Goal: Task Accomplishment & Management: Manage account settings

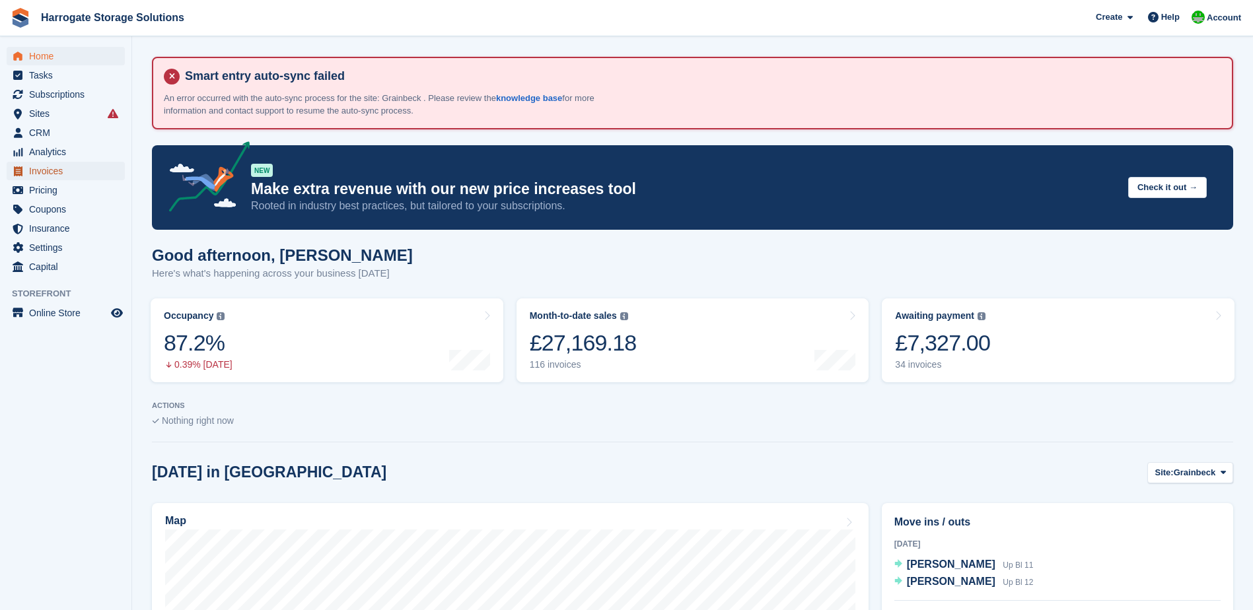
click at [47, 172] on span "Invoices" at bounding box center [68, 171] width 79 height 18
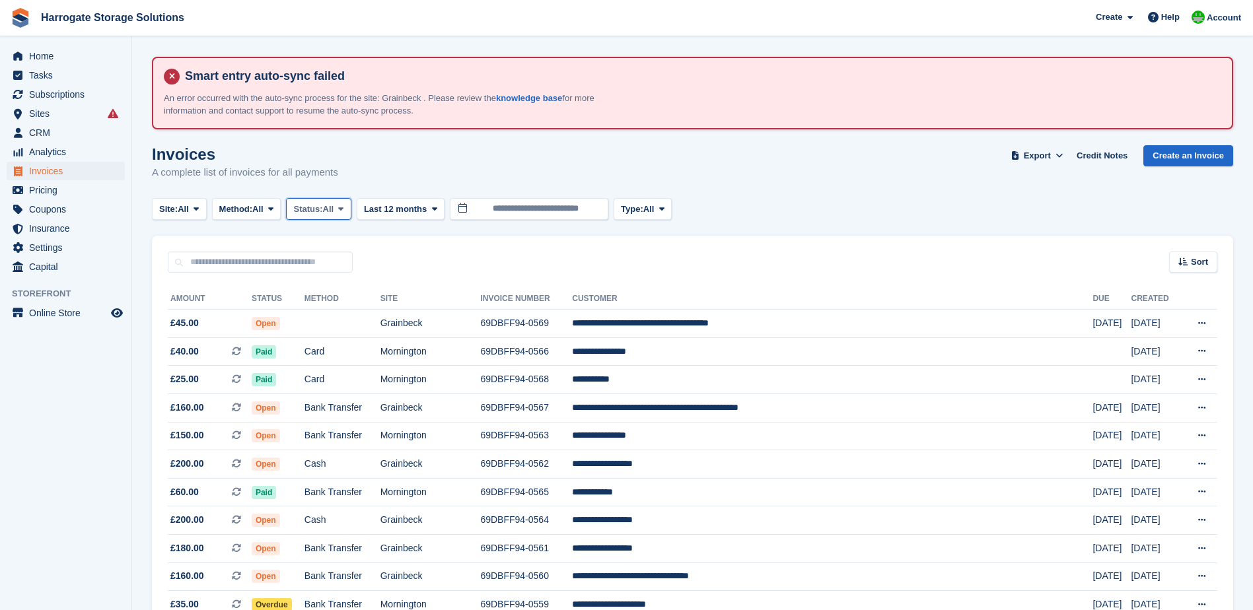
click at [322, 205] on span "Status:" at bounding box center [307, 209] width 29 height 13
click at [341, 307] on link "Open" at bounding box center [349, 312] width 115 height 24
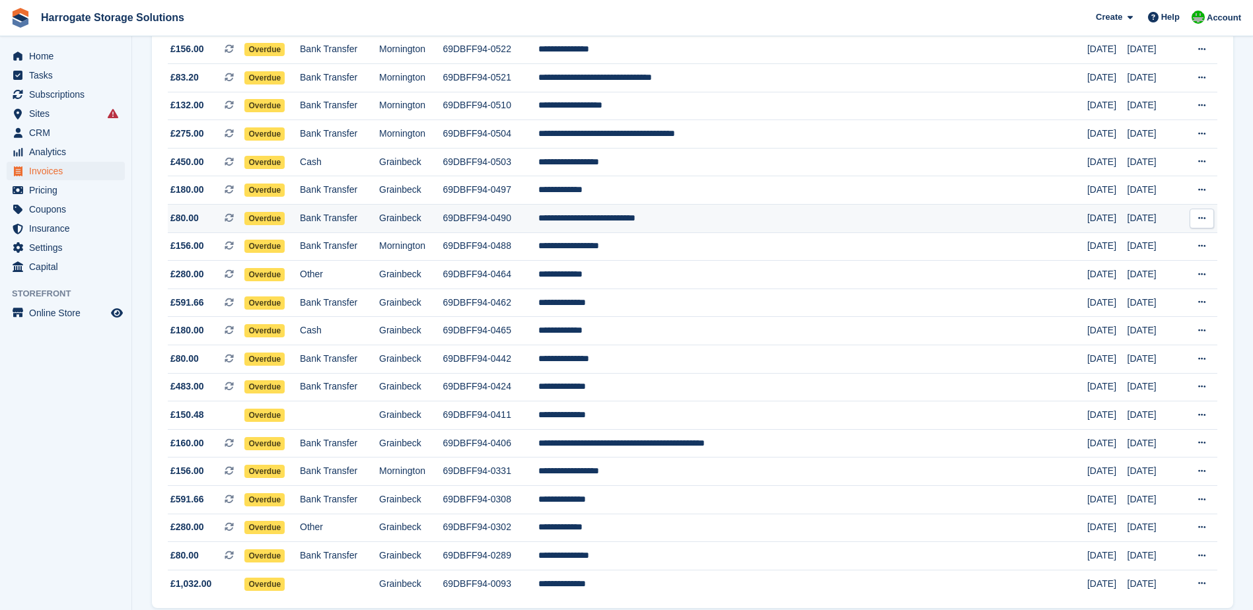
scroll to position [721, 0]
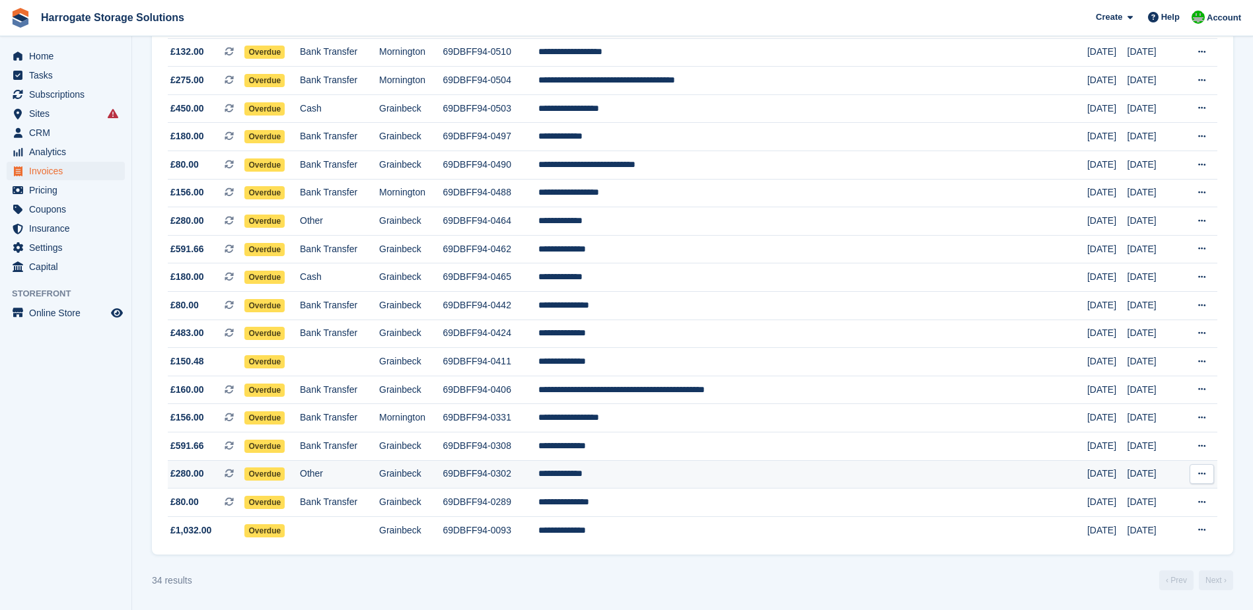
click at [1197, 474] on button at bounding box center [1202, 474] width 24 height 20
click at [1135, 495] on p "Download PDF" at bounding box center [1150, 499] width 115 height 17
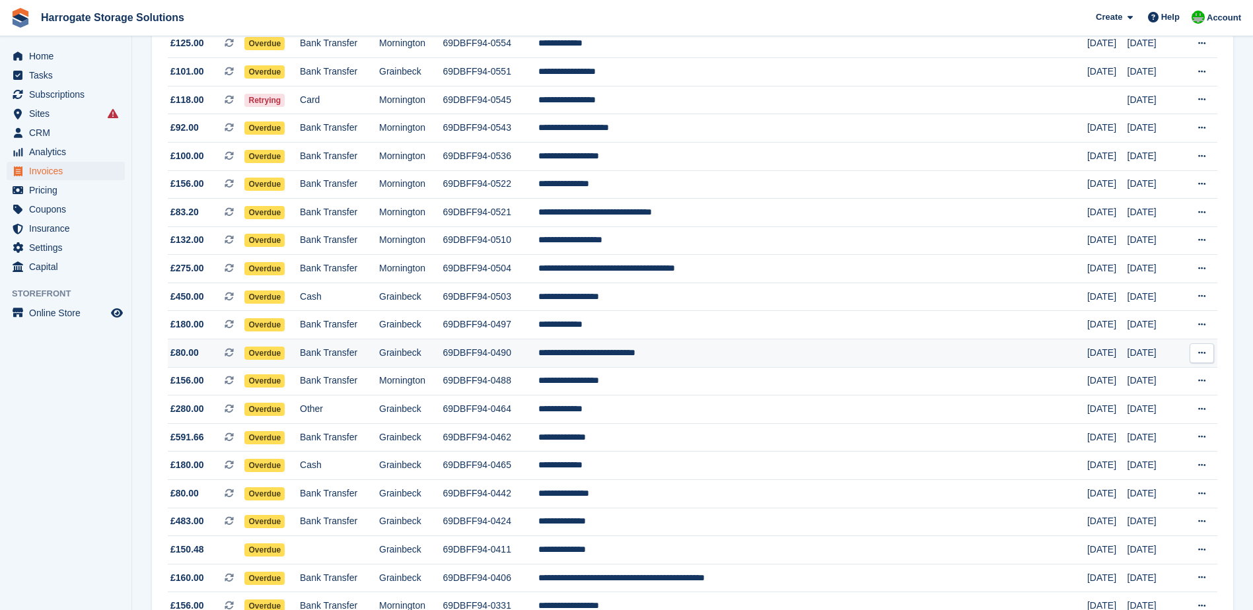
scroll to position [523, 0]
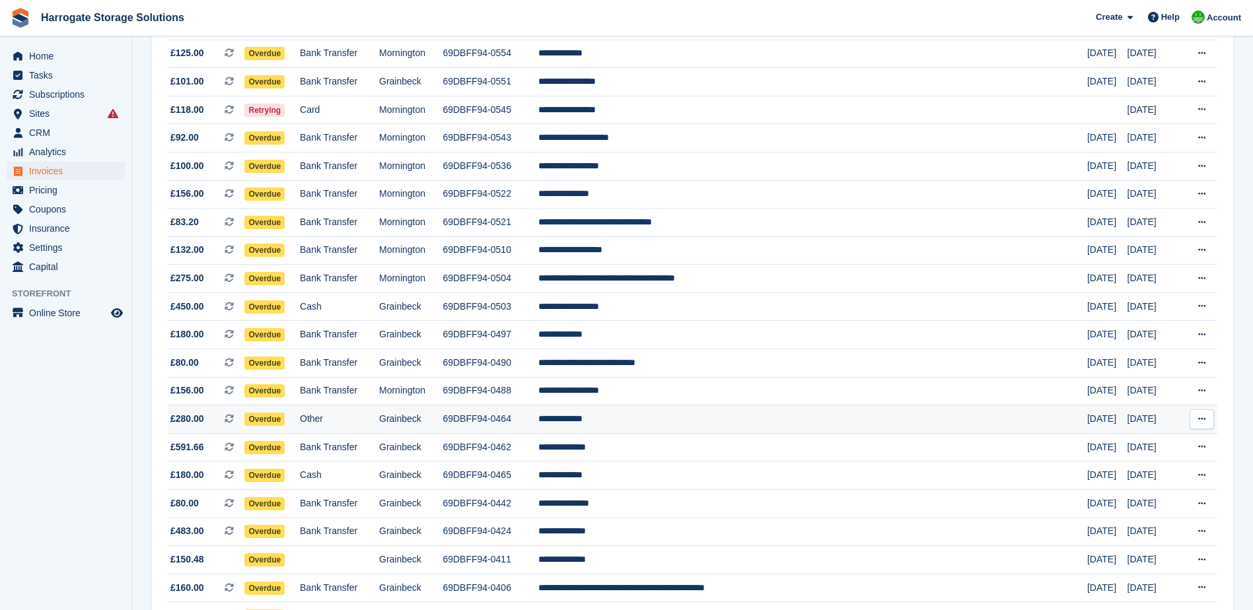
click at [1200, 417] on icon at bounding box center [1201, 419] width 7 height 9
click at [1119, 443] on p "Download PDF" at bounding box center [1150, 445] width 115 height 17
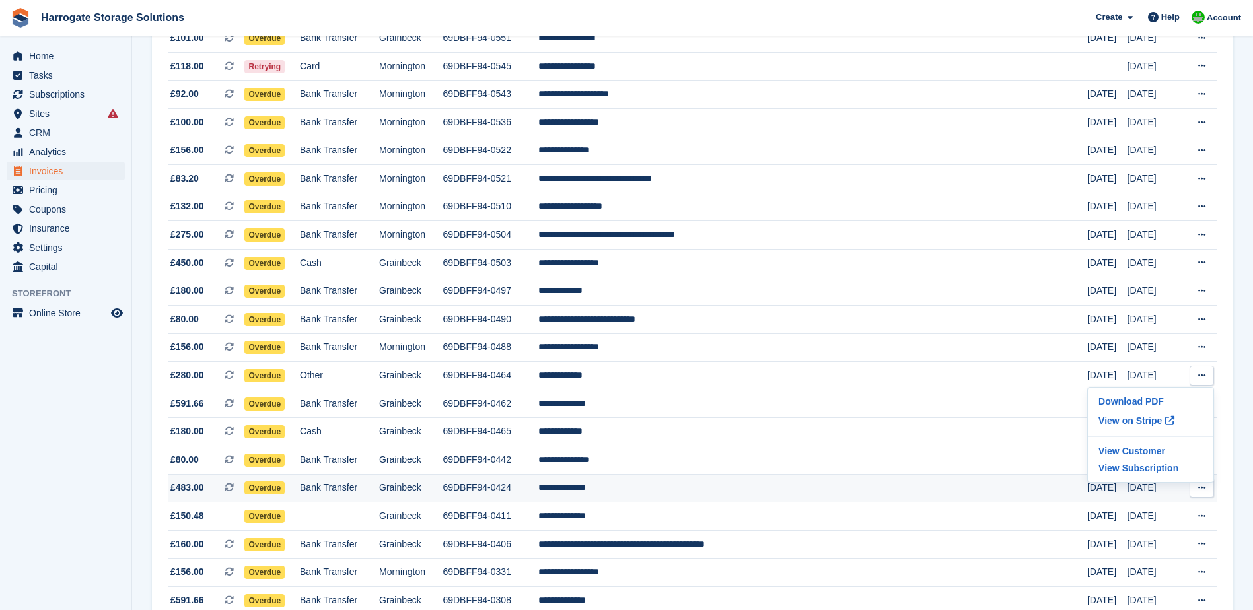
scroll to position [721, 0]
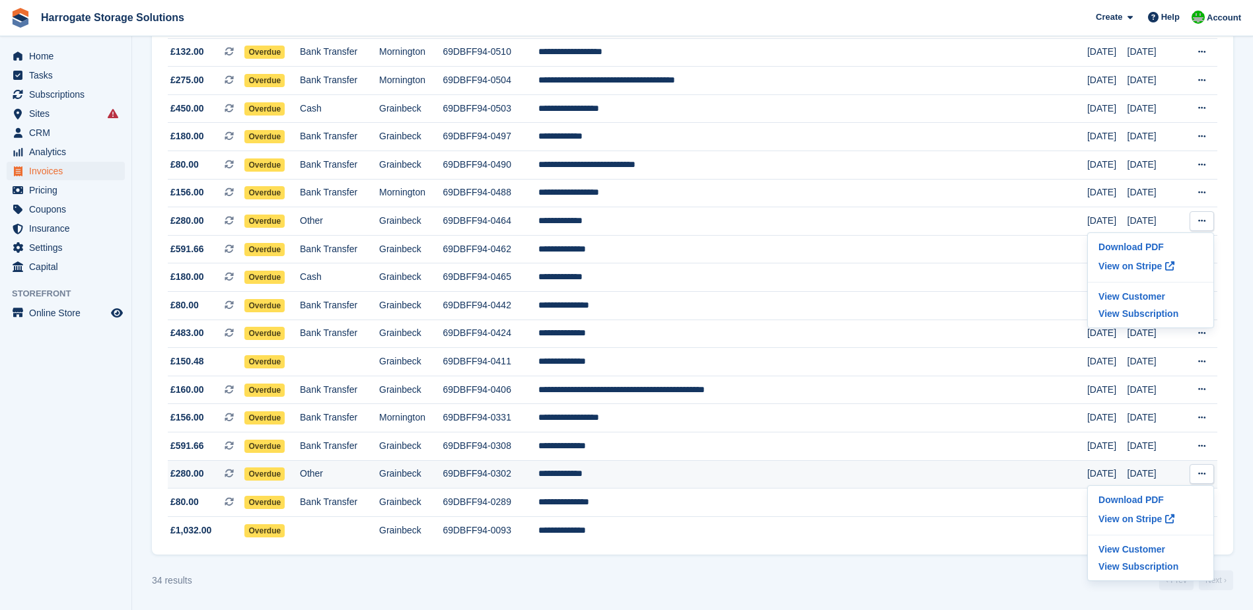
click at [670, 472] on td "**********" at bounding box center [812, 474] width 549 height 28
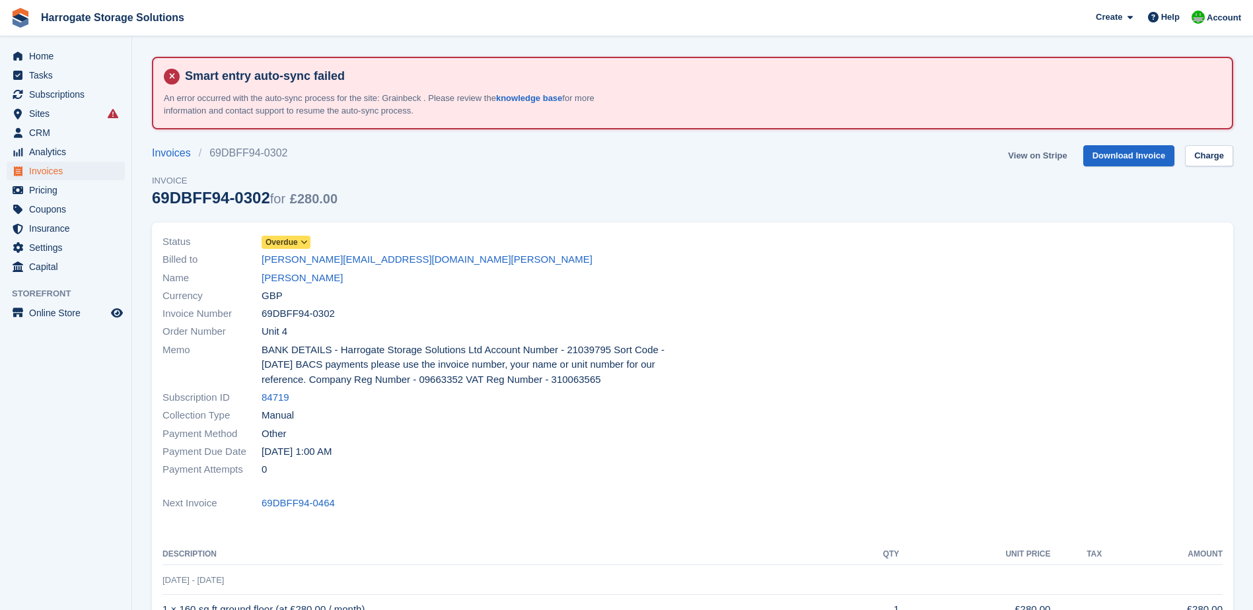
click at [1042, 157] on link "View on Stripe" at bounding box center [1037, 156] width 69 height 22
click at [310, 276] on link "[PERSON_NAME]" at bounding box center [302, 278] width 81 height 15
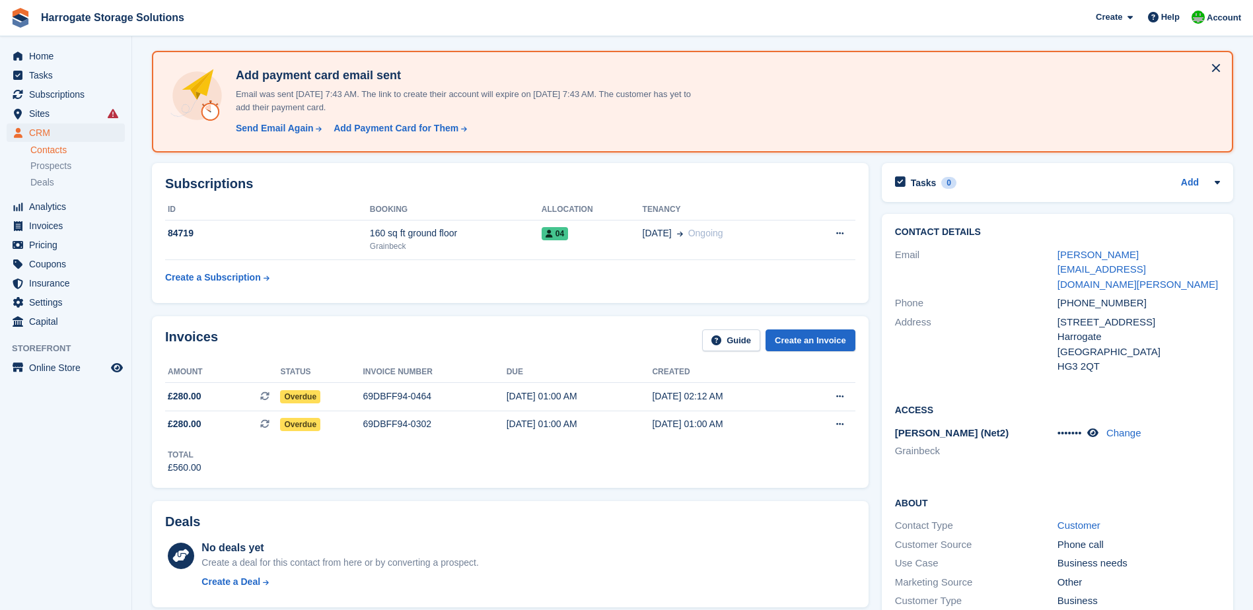
scroll to position [396, 0]
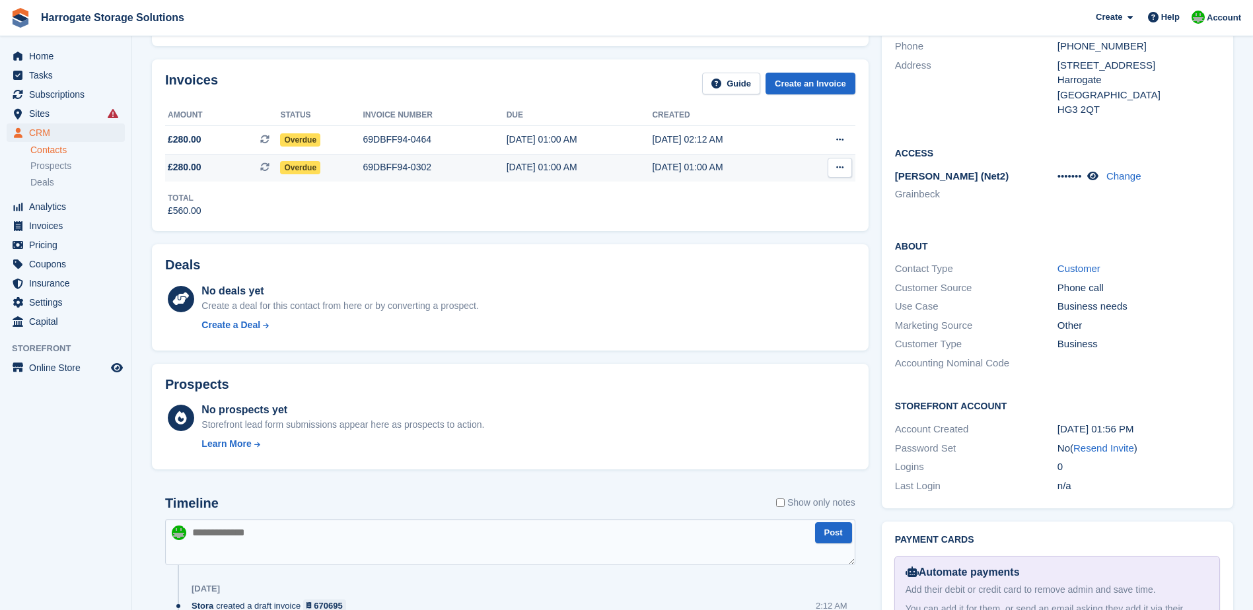
click at [843, 165] on icon at bounding box center [839, 167] width 7 height 9
click at [770, 215] on p "View on Stripe" at bounding box center [788, 212] width 115 height 21
